Goal: Check status: Check status

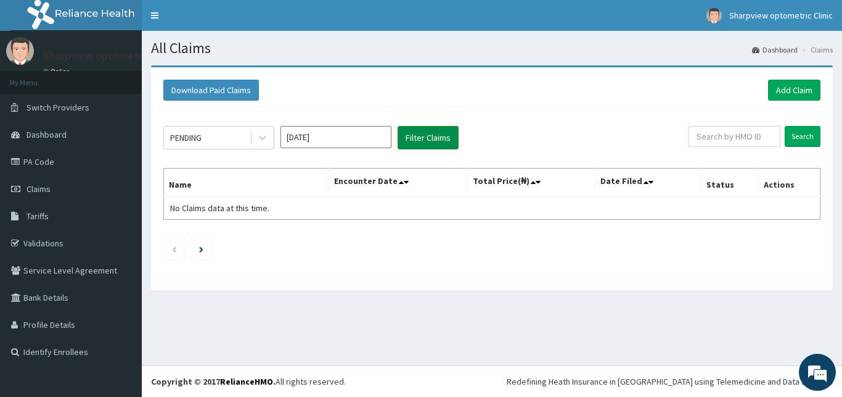
click at [438, 138] on button "Filter Claims" at bounding box center [428, 137] width 61 height 23
click at [263, 139] on icon at bounding box center [262, 138] width 7 height 4
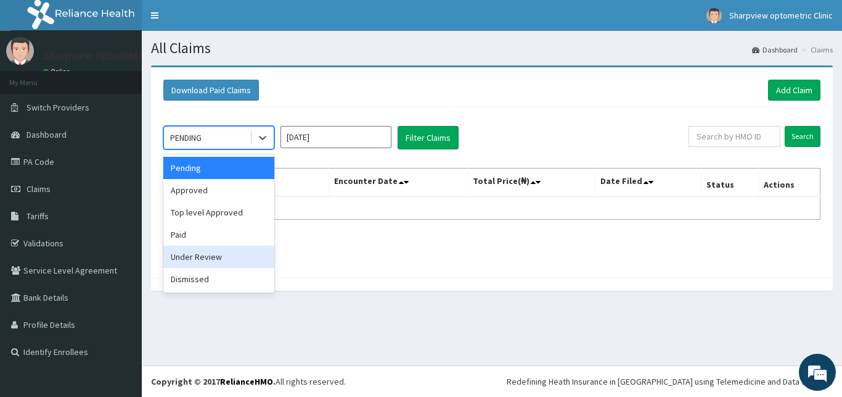
click at [231, 261] on div "Under Review" at bounding box center [218, 256] width 111 height 22
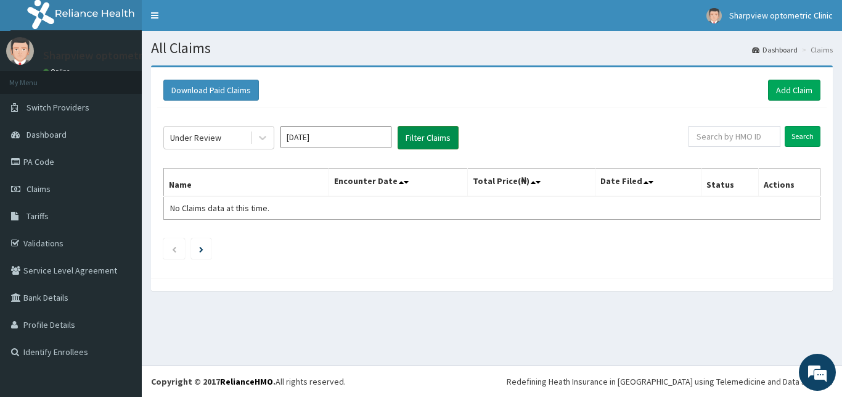
click at [430, 136] on button "Filter Claims" at bounding box center [428, 137] width 61 height 23
click at [260, 139] on icon at bounding box center [263, 137] width 12 height 12
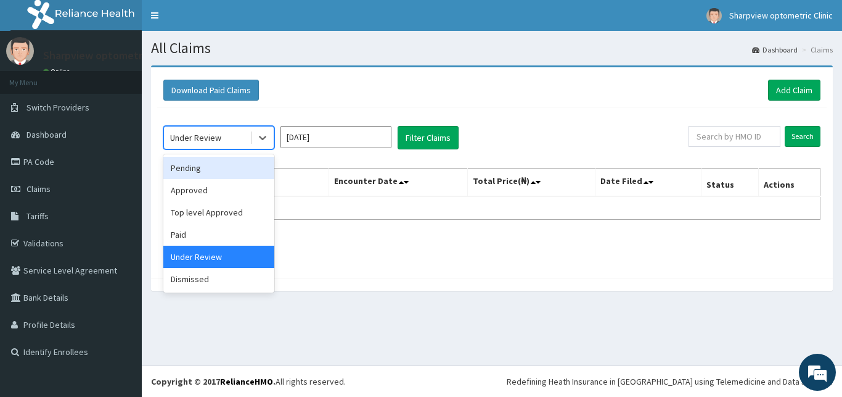
click at [238, 167] on div "Pending" at bounding box center [218, 168] width 111 height 22
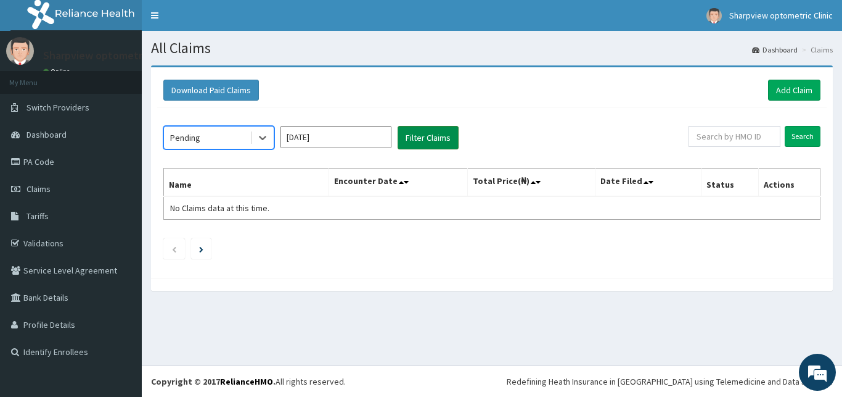
click at [435, 132] on button "Filter Claims" at bounding box center [428, 137] width 61 height 23
click at [370, 139] on input "[DATE]" at bounding box center [336, 137] width 111 height 22
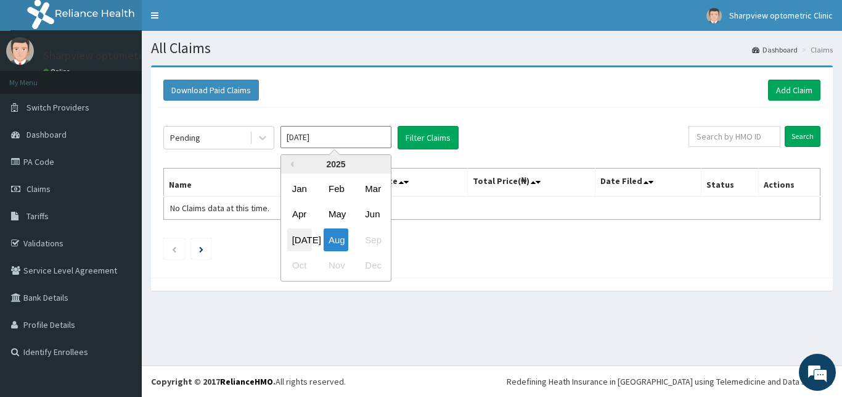
click at [301, 235] on div "[DATE]" at bounding box center [299, 239] width 25 height 23
type input "[DATE]"
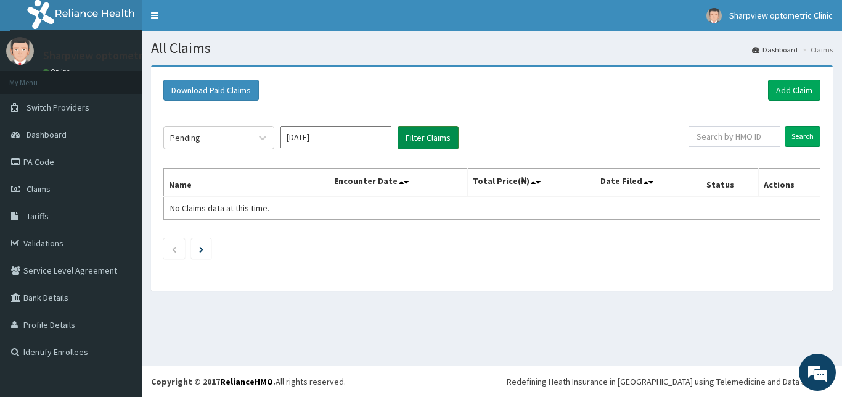
click at [447, 133] on button "Filter Claims" at bounding box center [428, 137] width 61 height 23
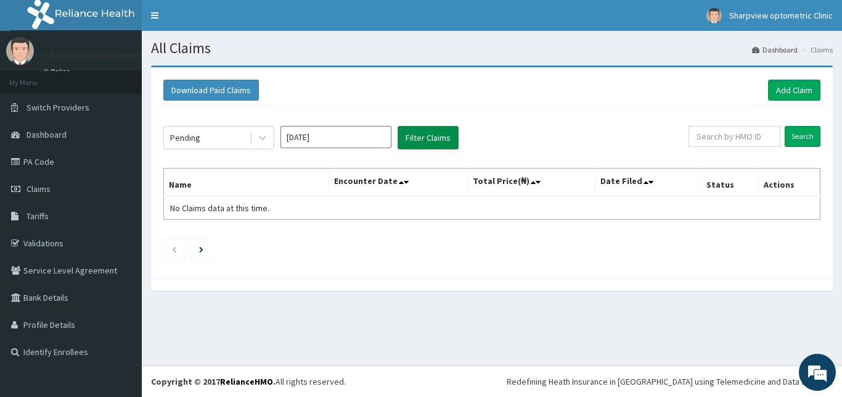
click at [447, 133] on button "Filter Claims" at bounding box center [428, 137] width 61 height 23
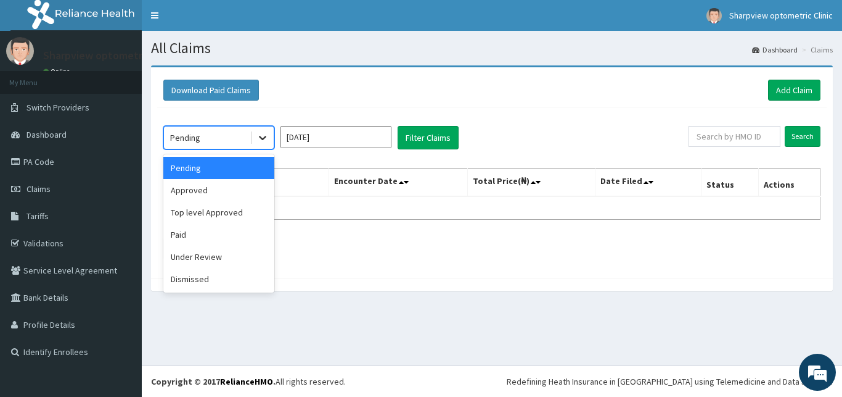
click at [261, 138] on icon at bounding box center [262, 138] width 7 height 4
click at [250, 185] on div "Approved" at bounding box center [218, 190] width 111 height 22
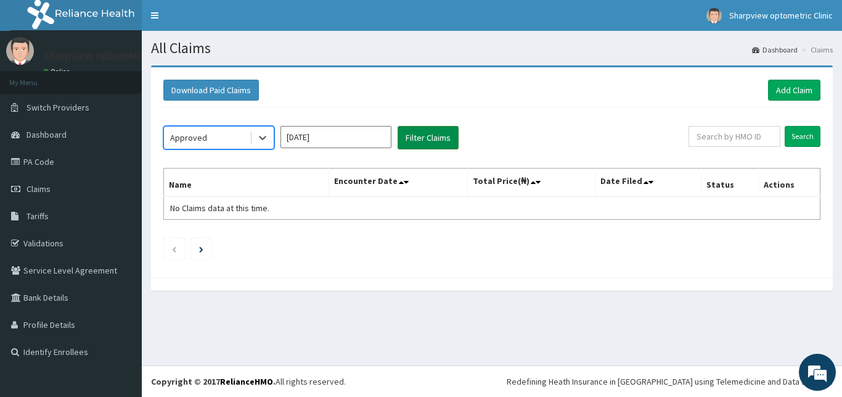
click at [415, 135] on button "Filter Claims" at bounding box center [428, 137] width 61 height 23
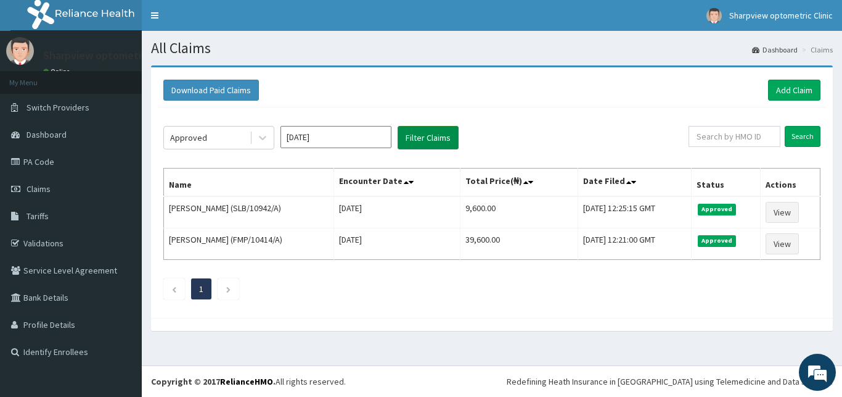
click at [415, 135] on button "Filter Claims" at bounding box center [428, 137] width 61 height 23
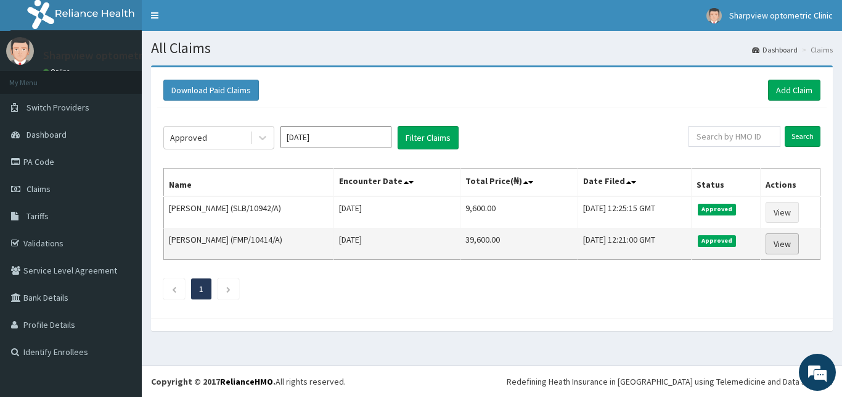
click at [791, 243] on link "View" at bounding box center [782, 243] width 33 height 21
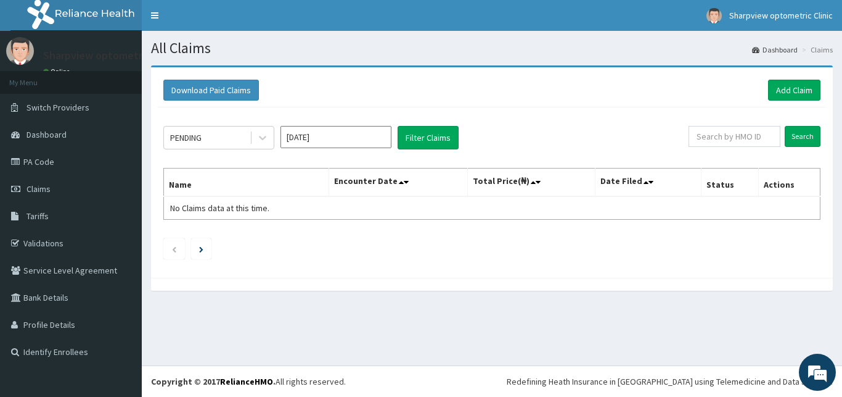
click at [337, 142] on input "Aug 2025" at bounding box center [336, 137] width 111 height 22
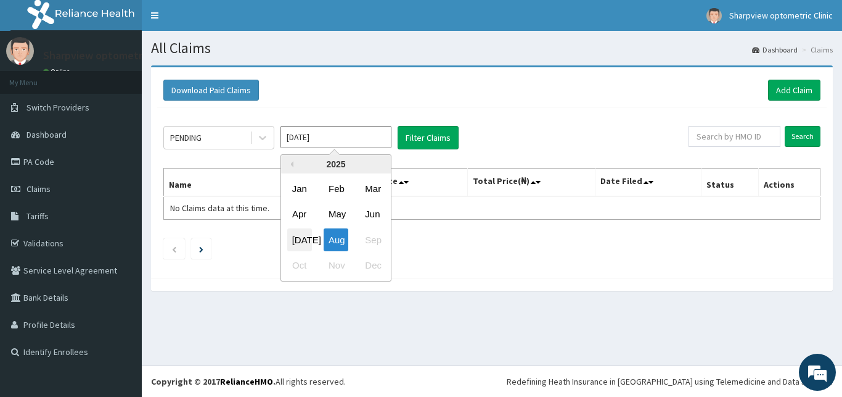
click at [298, 241] on div "Jul" at bounding box center [299, 239] width 25 height 23
type input "Jul 2025"
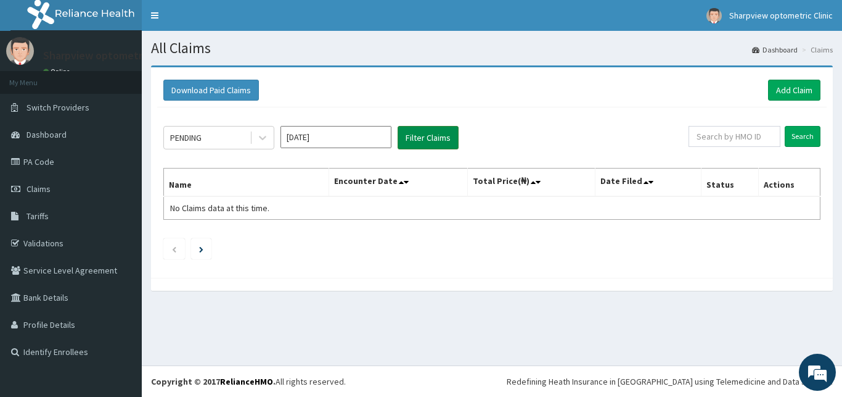
click at [413, 136] on button "Filter Claims" at bounding box center [428, 137] width 61 height 23
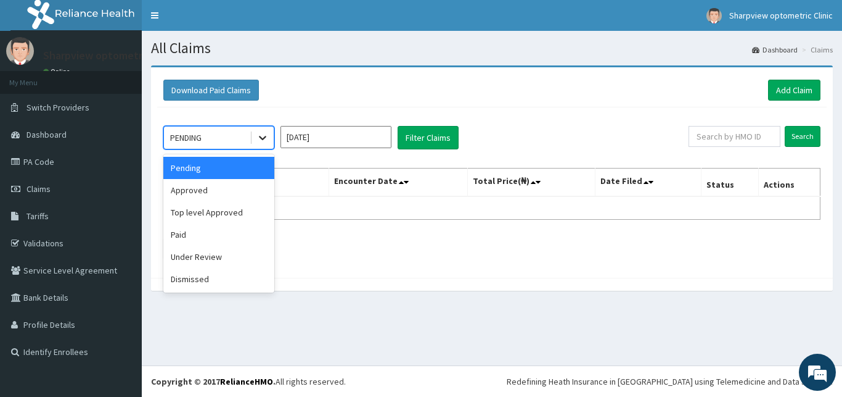
click at [269, 138] on div at bounding box center [263, 137] width 22 height 22
click at [243, 188] on div "Approved" at bounding box center [218, 190] width 111 height 22
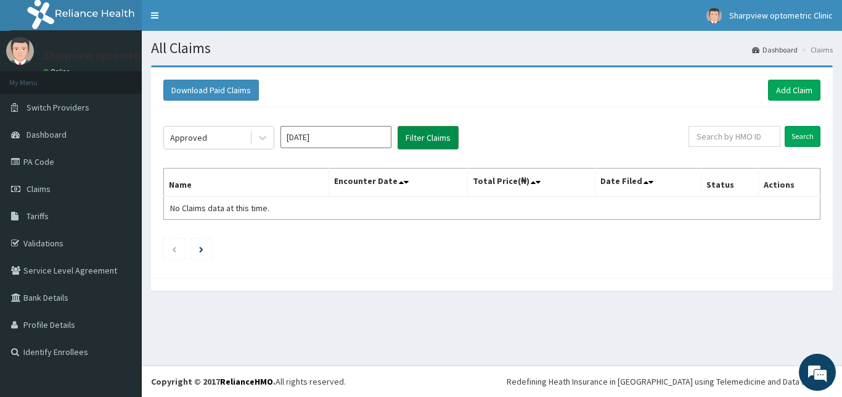
click at [421, 134] on button "Filter Claims" at bounding box center [428, 137] width 61 height 23
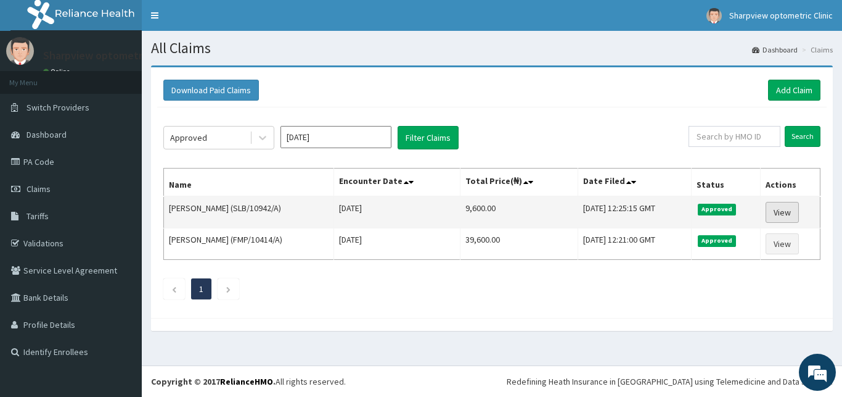
click at [793, 213] on link "View" at bounding box center [782, 212] width 33 height 21
